Goal: Task Accomplishment & Management: Use online tool/utility

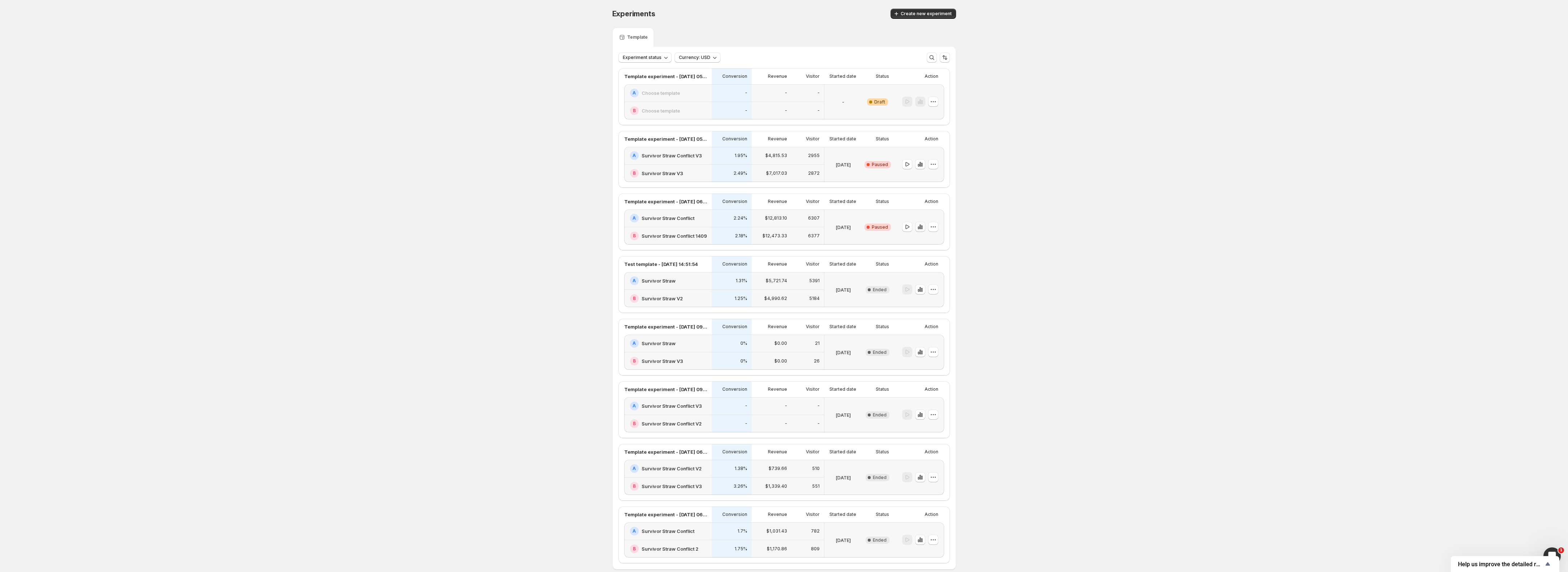
click at [921, 227] on icon "button" at bounding box center [920, 227] width 1 height 5
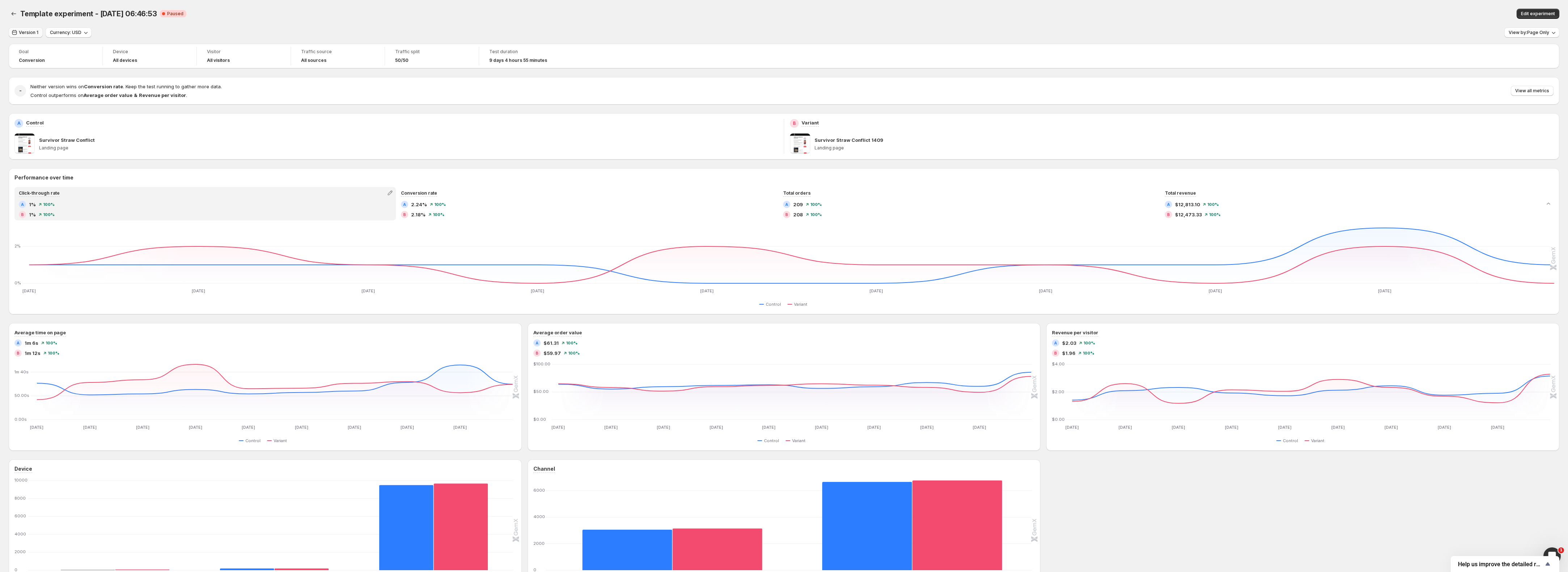
click at [30, 31] on span "Version 1" at bounding box center [29, 32] width 20 height 5
click at [38, 71] on button "[DATE]" at bounding box center [47, 74] width 73 height 12
type input "**********"
click at [255, 176] on button "Apply" at bounding box center [255, 179] width 21 height 10
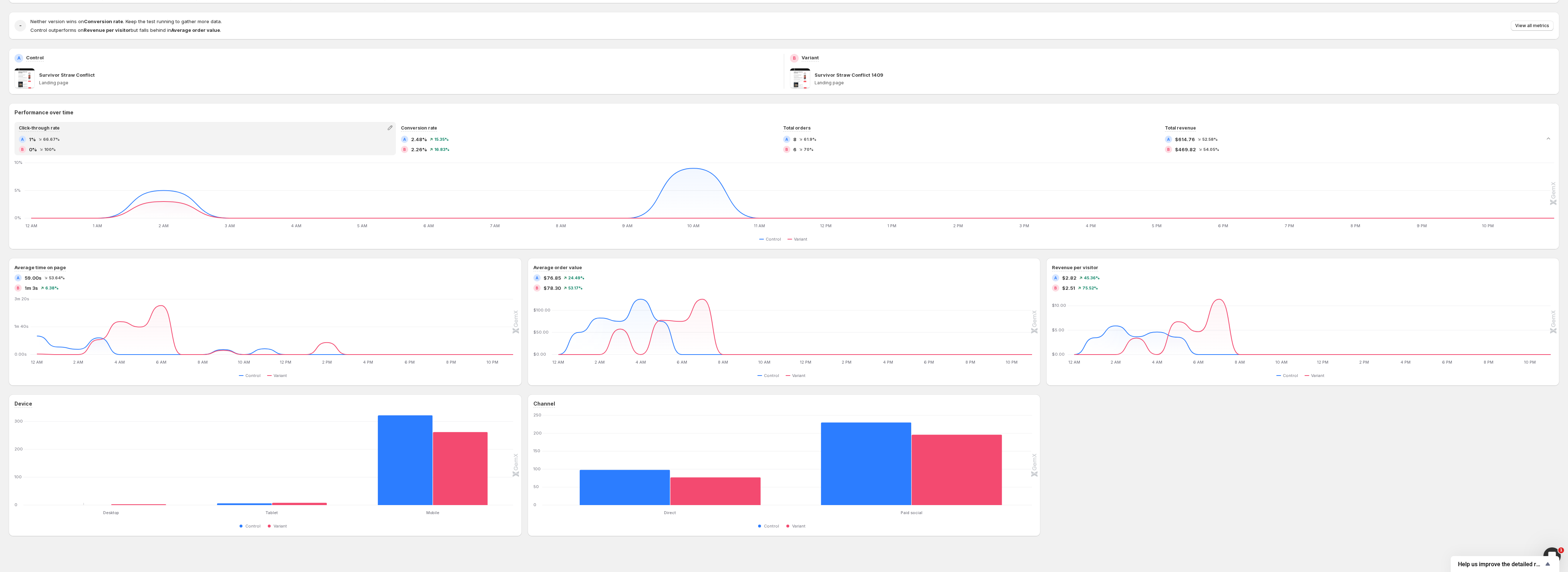
scroll to position [68, 0]
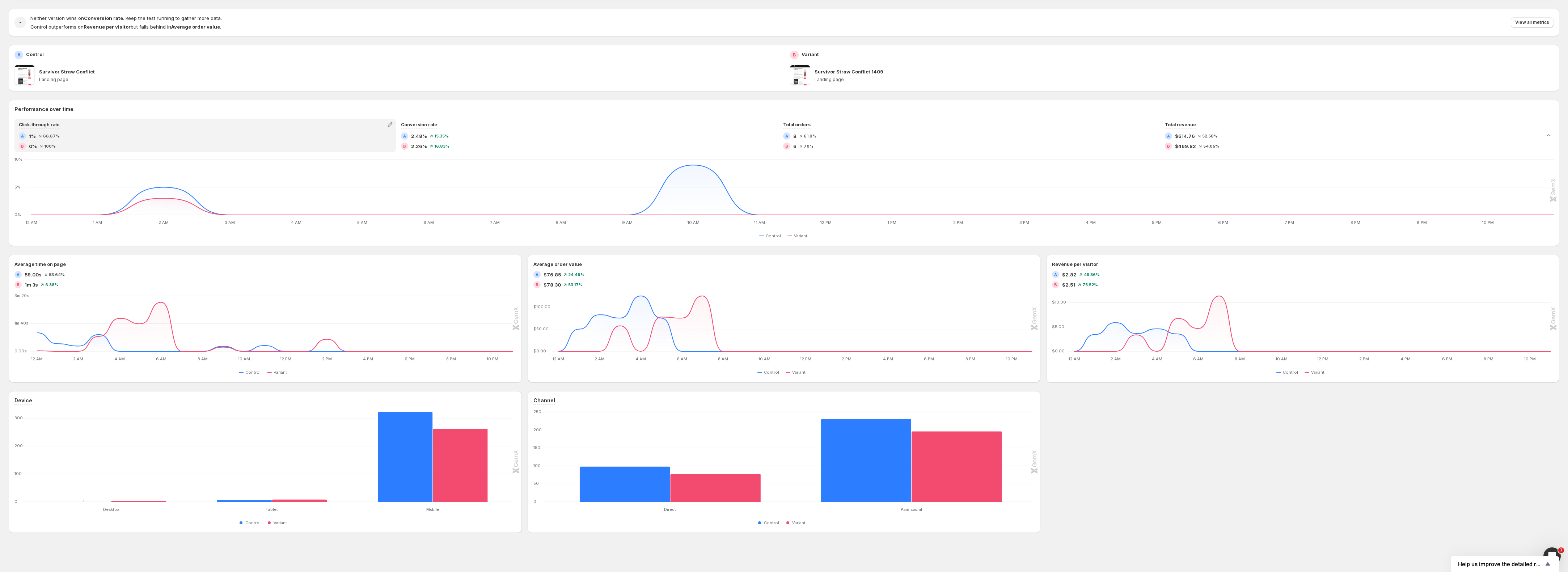
click at [333, 17] on div "Neither version wins on Conversion rate . Keep the test running to gather more …" at bounding box center [792, 23] width 1523 height 16
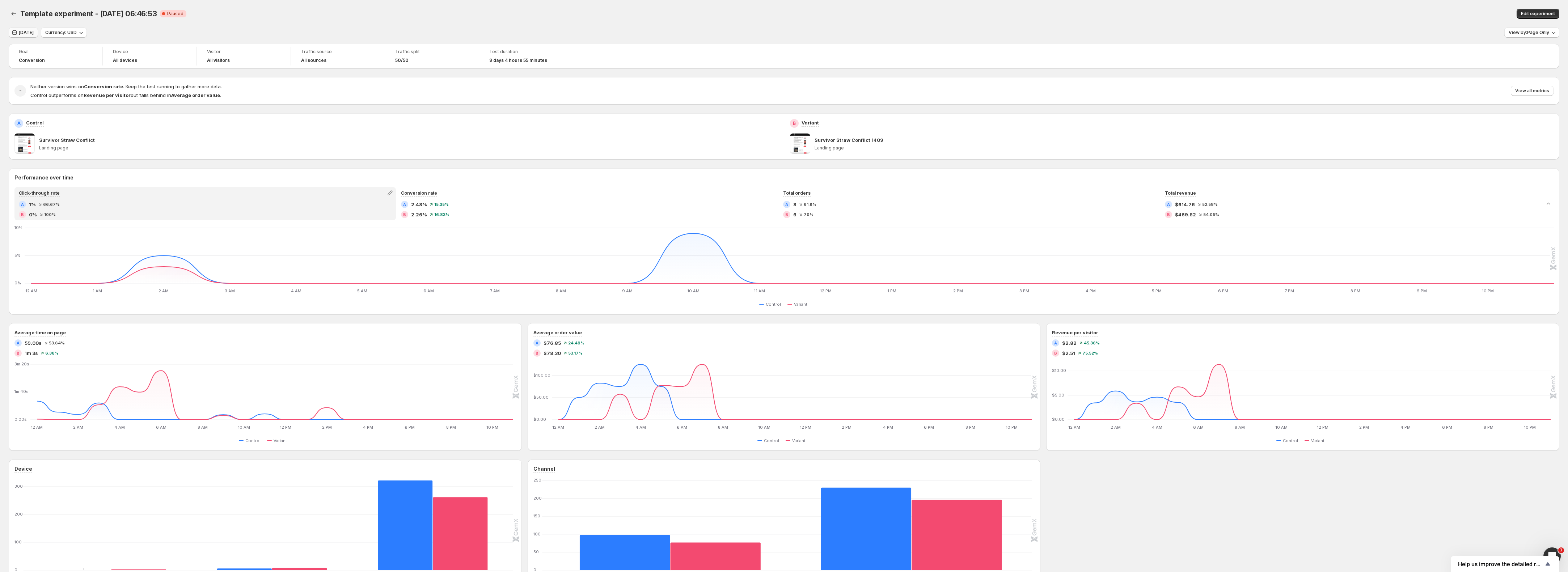
click at [28, 32] on span "[DATE]" at bounding box center [26, 32] width 15 height 5
click at [28, 85] on div "[DATE]" at bounding box center [20, 88] width 15 height 7
type input "**********"
click at [259, 180] on span "Apply" at bounding box center [255, 179] width 13 height 5
